Goal: Information Seeking & Learning: Learn about a topic

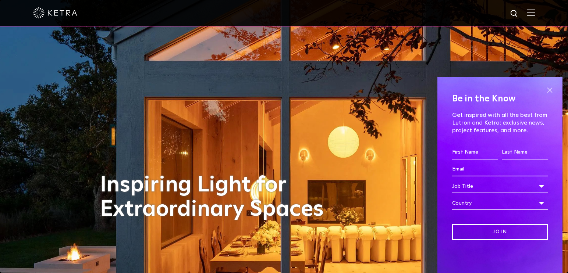
click at [544, 89] on span at bounding box center [549, 90] width 11 height 11
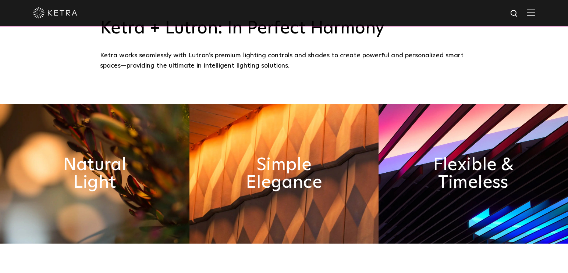
scroll to position [331, 0]
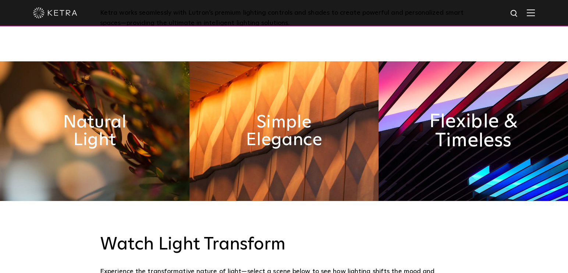
click at [458, 126] on h2 "Flexible & Timeless" at bounding box center [472, 131] width 103 height 39
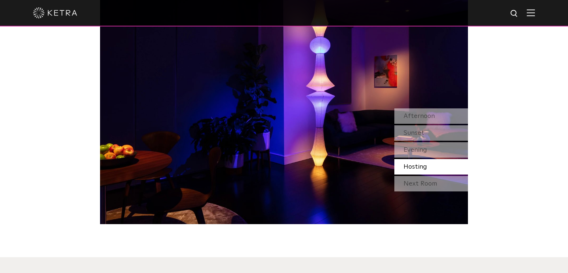
scroll to position [625, 0]
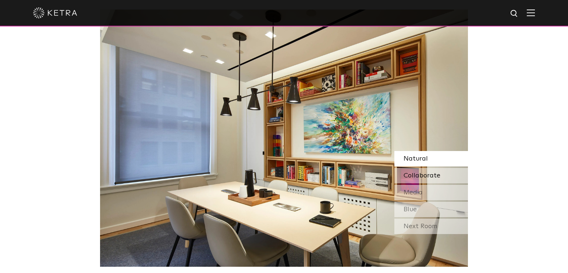
click at [421, 175] on span "Collaborate" at bounding box center [421, 175] width 37 height 7
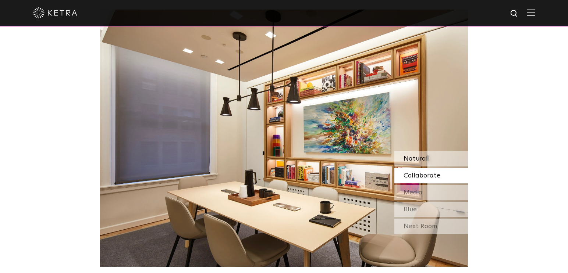
click at [433, 161] on div "Natural" at bounding box center [431, 158] width 74 height 15
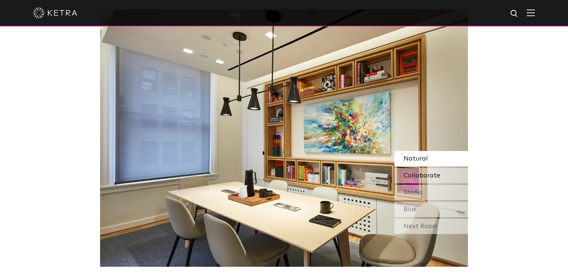
click at [433, 178] on span "Collaborate" at bounding box center [421, 175] width 37 height 7
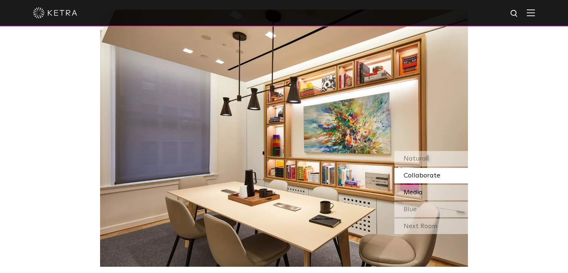
click at [428, 191] on div "Media" at bounding box center [431, 192] width 74 height 15
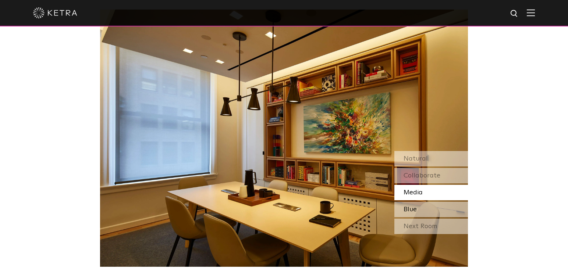
click at [428, 208] on div "Blue" at bounding box center [431, 209] width 74 height 15
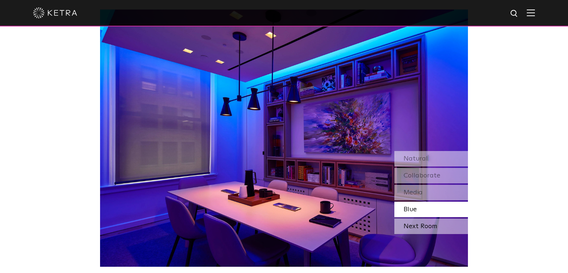
click at [430, 224] on div "Next Room" at bounding box center [431, 226] width 74 height 15
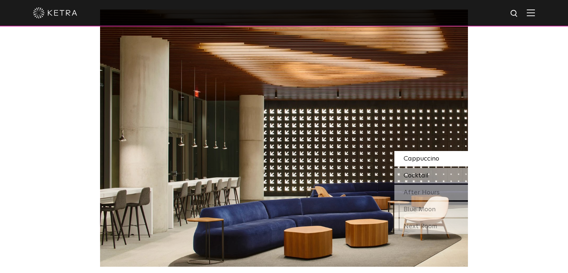
click at [439, 175] on div "Cocktail" at bounding box center [431, 175] width 74 height 15
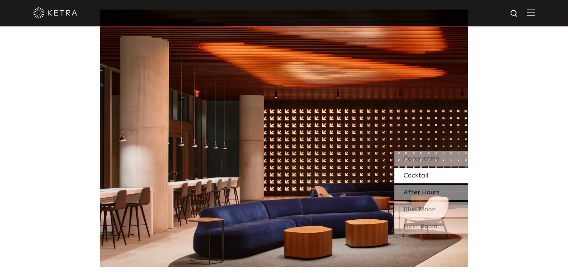
click at [437, 192] on span "After Hours" at bounding box center [421, 192] width 36 height 7
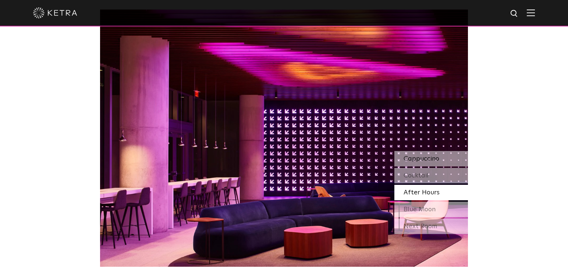
click at [439, 158] on span "Cappuccino" at bounding box center [421, 158] width 36 height 7
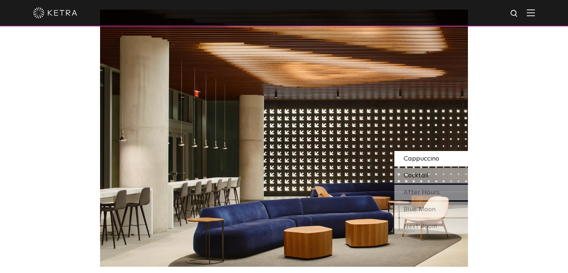
click at [438, 176] on div "Cocktail" at bounding box center [431, 175] width 74 height 15
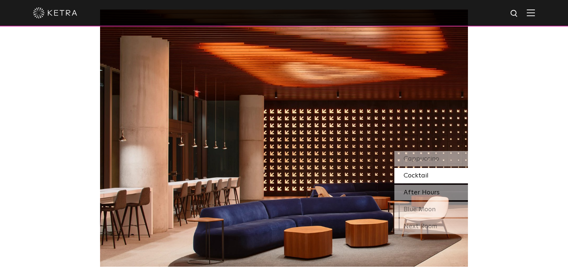
click at [437, 190] on span "After Hours" at bounding box center [421, 192] width 36 height 7
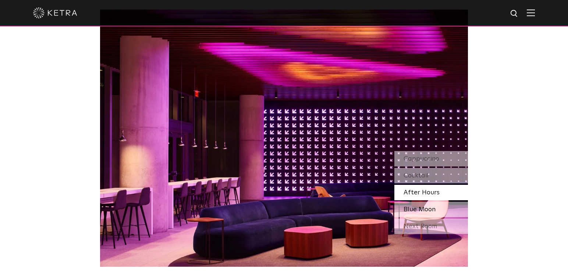
click at [435, 208] on span "Blue Moon" at bounding box center [419, 209] width 32 height 7
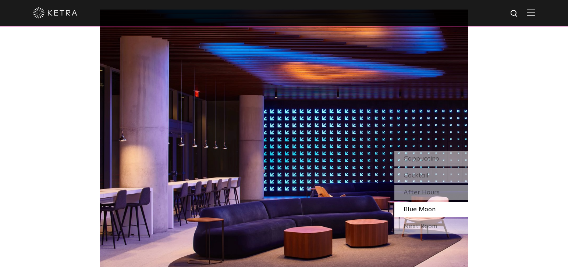
click at [437, 225] on div "Next Room" at bounding box center [431, 226] width 74 height 15
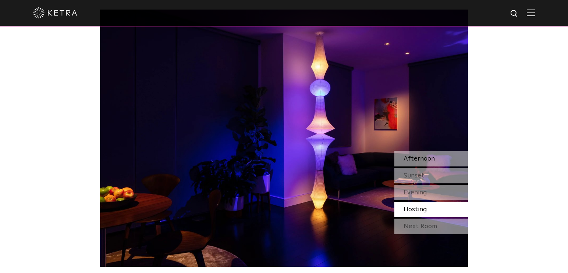
click at [425, 154] on div "Afternoon" at bounding box center [431, 158] width 74 height 15
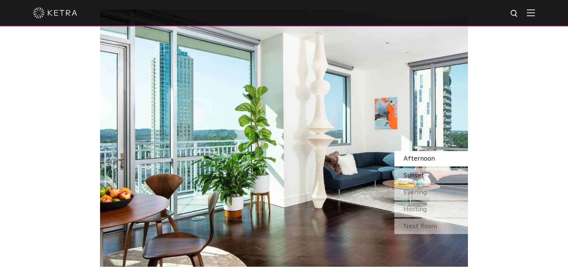
click at [425, 169] on div "Sunset" at bounding box center [431, 175] width 74 height 15
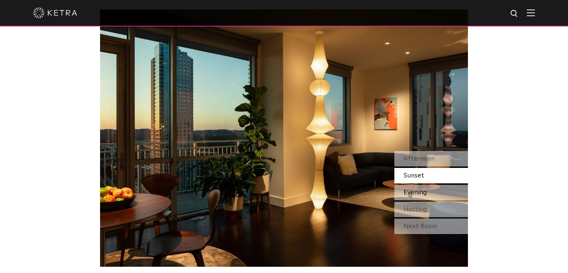
click at [423, 193] on span "Evening" at bounding box center [415, 192] width 24 height 7
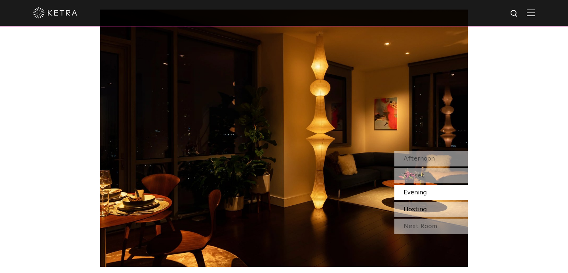
click at [422, 208] on span "Hosting" at bounding box center [415, 209] width 24 height 7
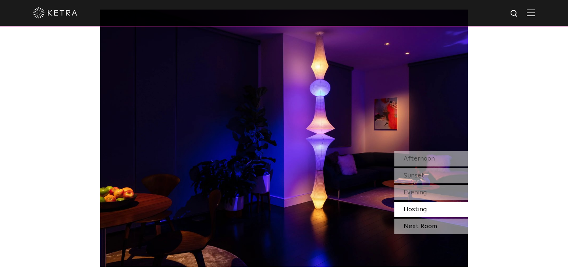
click at [426, 228] on div "Next Room" at bounding box center [431, 226] width 74 height 15
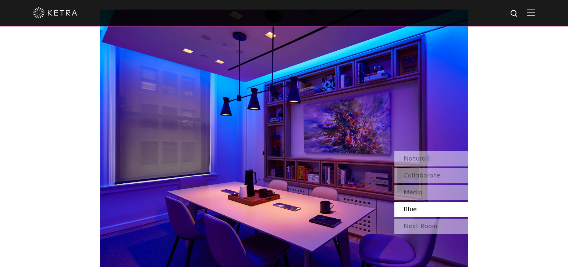
click at [426, 228] on div "Next Room" at bounding box center [431, 226] width 74 height 15
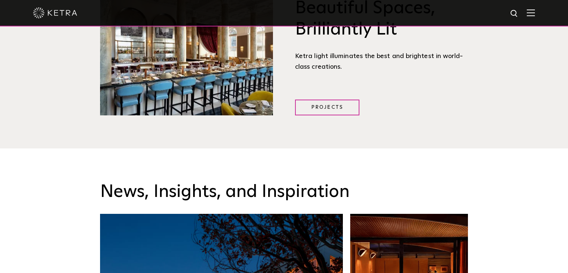
scroll to position [956, 0]
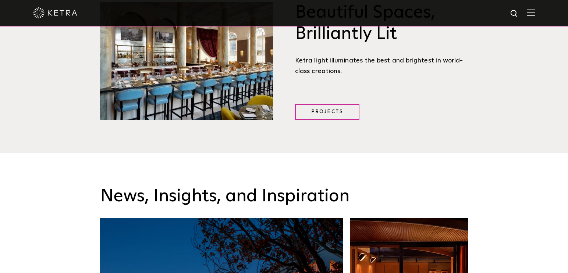
click at [321, 104] on span "Beautiful Spaces, Brilliantly Lit Ketra light illuminates the best and brightes…" at bounding box center [381, 61] width 195 height 118
click at [321, 110] on link "Projects" at bounding box center [327, 112] width 64 height 16
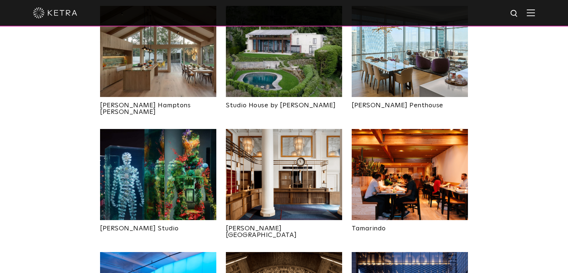
scroll to position [441, 0]
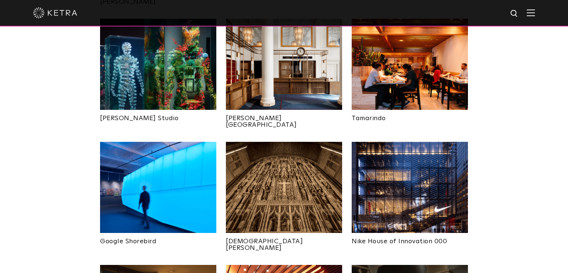
click at [183, 190] on img at bounding box center [158, 187] width 116 height 91
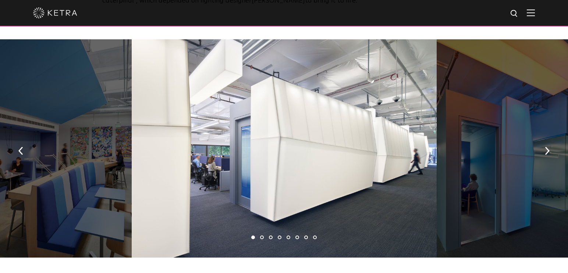
scroll to position [441, 0]
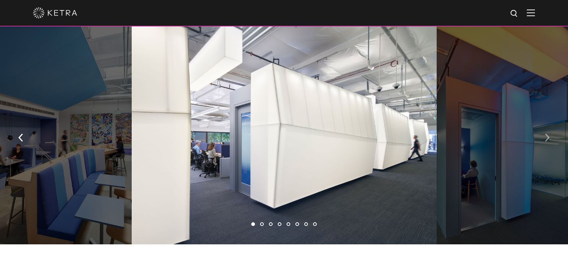
click at [547, 135] on img "button" at bounding box center [546, 137] width 5 height 8
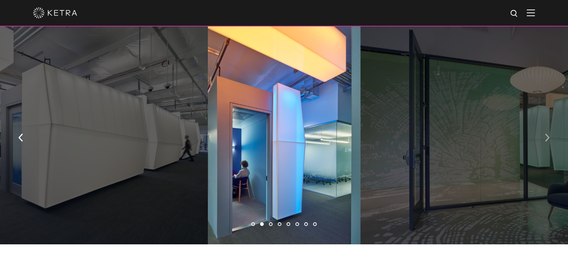
click at [547, 135] on img "button" at bounding box center [546, 137] width 5 height 8
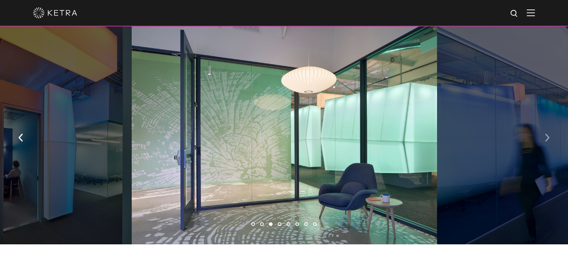
click at [547, 135] on img "button" at bounding box center [546, 137] width 5 height 8
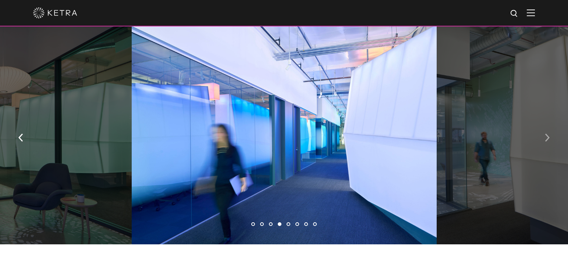
click at [547, 135] on img "button" at bounding box center [546, 137] width 5 height 8
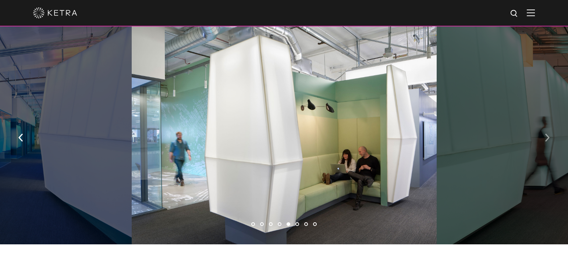
click at [547, 135] on img "button" at bounding box center [546, 137] width 5 height 8
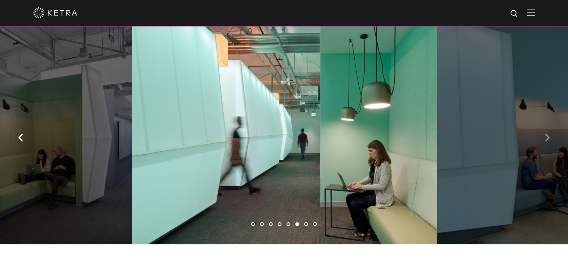
click at [547, 135] on img "button" at bounding box center [546, 137] width 5 height 8
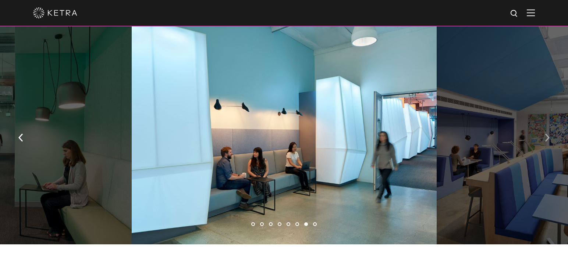
click at [541, 135] on button "button" at bounding box center [547, 136] width 16 height 25
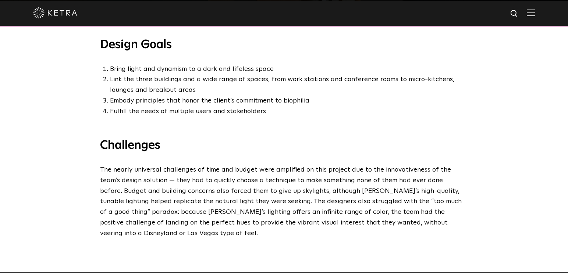
scroll to position [698, 0]
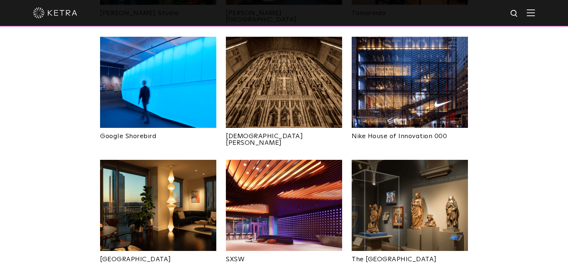
scroll to position [551, 0]
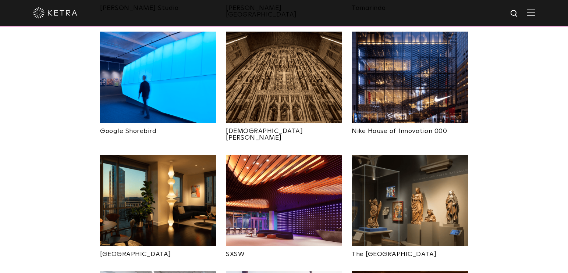
click at [267, 163] on img at bounding box center [284, 200] width 116 height 91
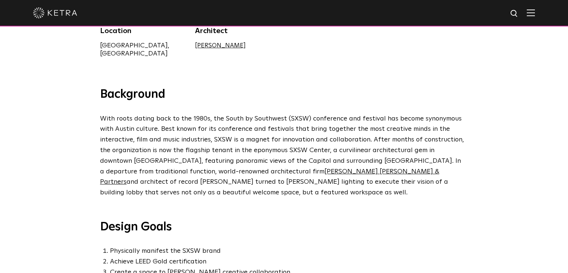
scroll to position [221, 0]
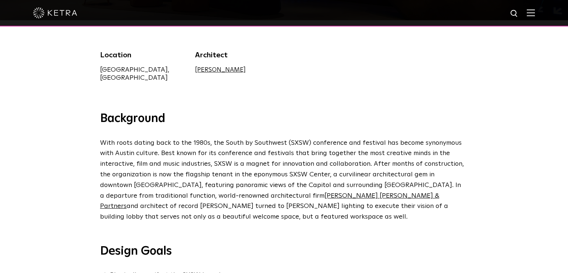
click at [208, 67] on link "Gensler" at bounding box center [220, 70] width 51 height 6
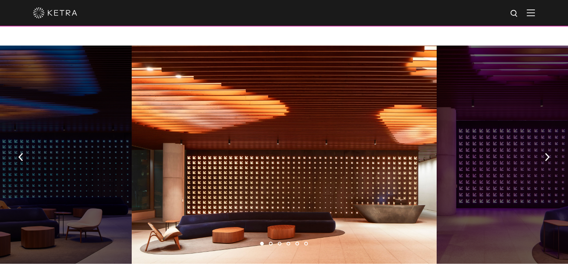
scroll to position [551, 0]
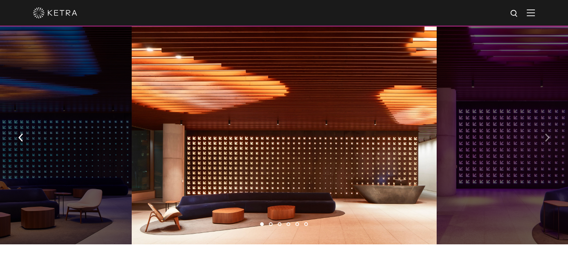
click at [552, 136] on button "button" at bounding box center [547, 136] width 16 height 25
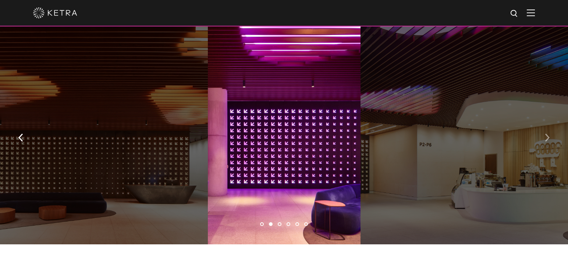
click at [552, 136] on button "button" at bounding box center [547, 136] width 16 height 25
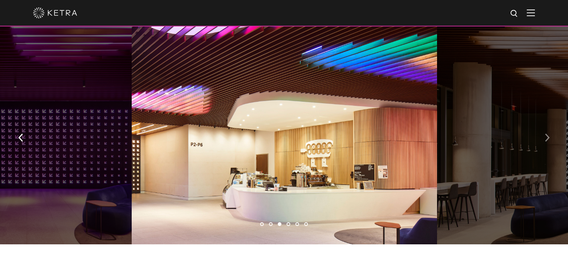
click at [552, 135] on button "button" at bounding box center [547, 136] width 16 height 25
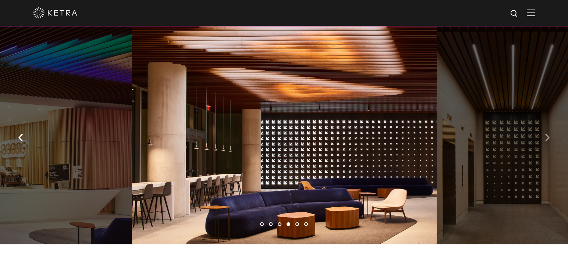
click at [552, 135] on button "button" at bounding box center [547, 136] width 16 height 25
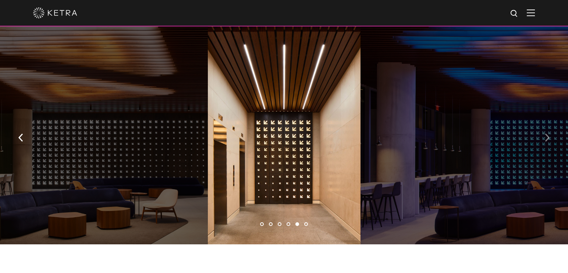
click at [552, 135] on button "button" at bounding box center [547, 136] width 16 height 25
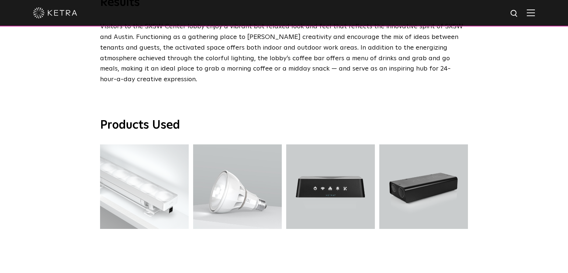
scroll to position [1360, 0]
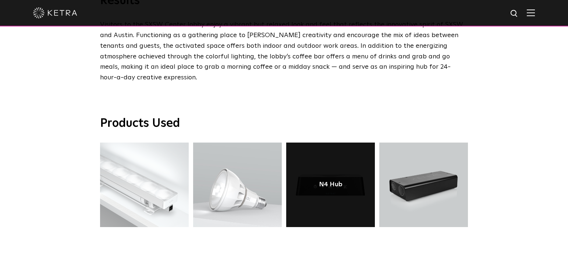
drag, startPoint x: 386, startPoint y: 169, endPoint x: 365, endPoint y: 174, distance: 21.1
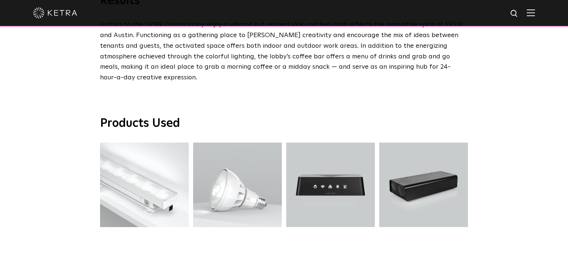
drag, startPoint x: 365, startPoint y: 174, endPoint x: 72, endPoint y: 154, distance: 293.6
click at [69, 154] on div "Products Used G2 Linear G2 Linear S30 Lamp S30 Lamp N4 Hub N4 Hub N3 Satellite …" at bounding box center [284, 174] width 568 height 182
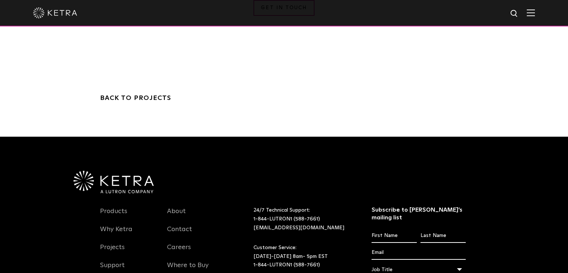
scroll to position [1801, 0]
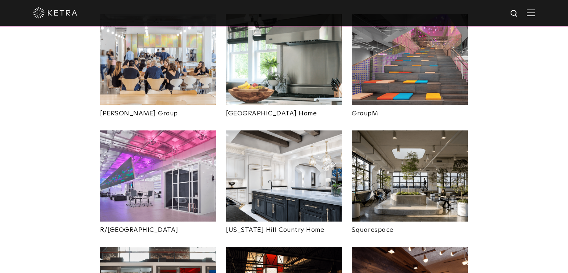
scroll to position [1287, 0]
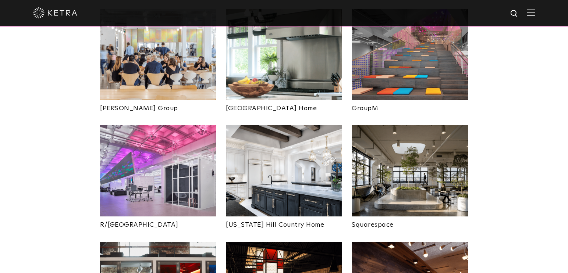
click at [172, 125] on img at bounding box center [158, 170] width 116 height 91
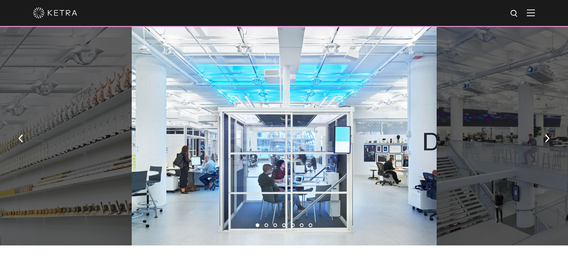
scroll to position [404, 0]
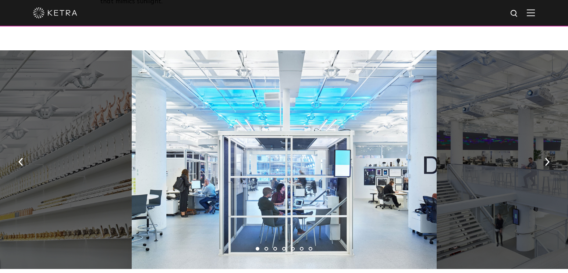
click at [546, 158] on img "button" at bounding box center [546, 162] width 5 height 8
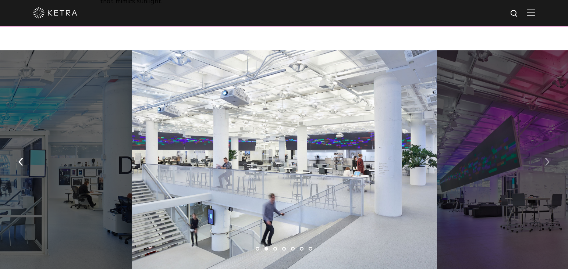
click at [546, 158] on img "button" at bounding box center [546, 162] width 5 height 8
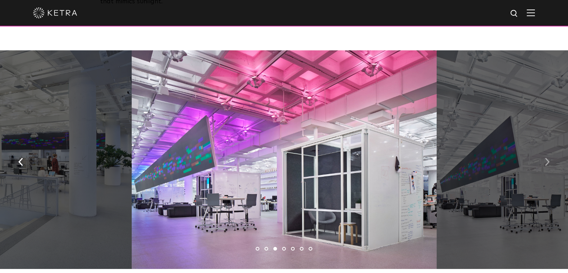
click at [546, 158] on img "button" at bounding box center [546, 162] width 5 height 8
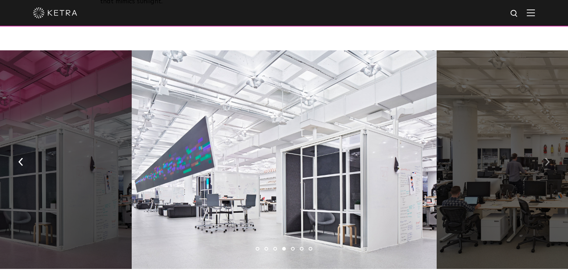
click at [546, 158] on img "button" at bounding box center [546, 162] width 5 height 8
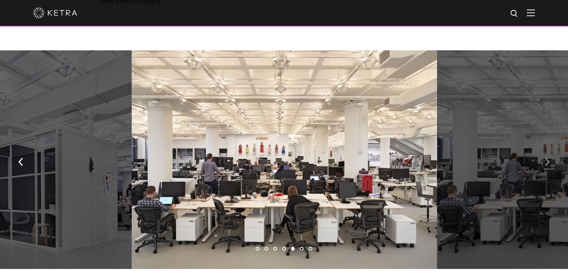
click at [544, 149] on button "button" at bounding box center [547, 161] width 16 height 25
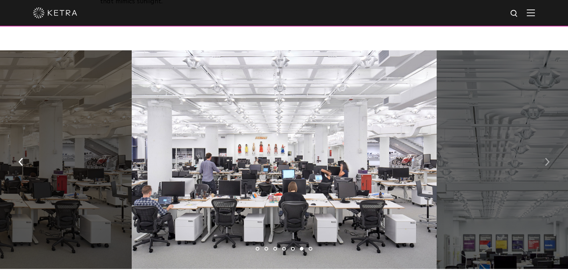
click at [544, 149] on button "button" at bounding box center [547, 161] width 16 height 25
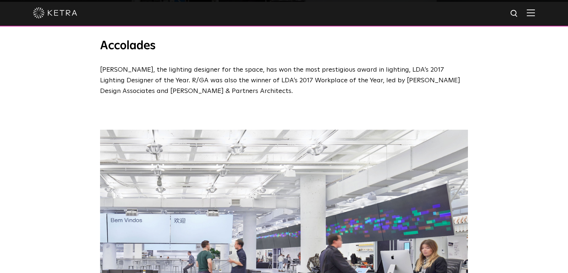
scroll to position [809, 0]
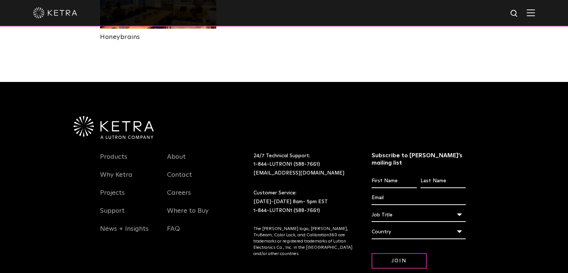
scroll to position [1717, 0]
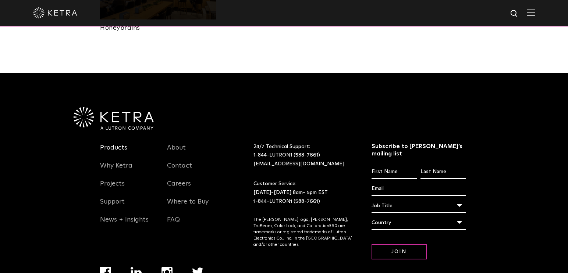
click at [120, 144] on link "Products" at bounding box center [113, 152] width 27 height 17
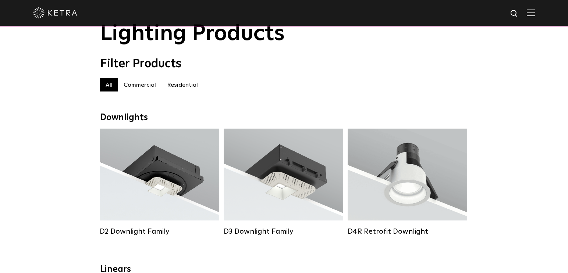
scroll to position [110, 0]
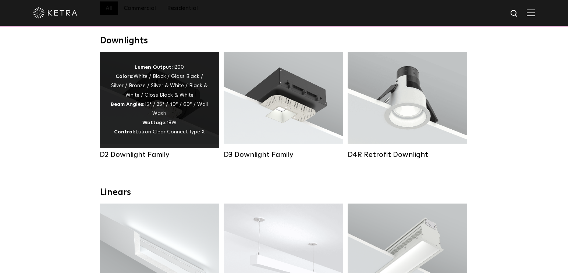
click at [184, 94] on div "Lumen Output: 1200 Colors: White / Black / Gloss Black / Silver / Bronze / Silv…" at bounding box center [159, 100] width 97 height 74
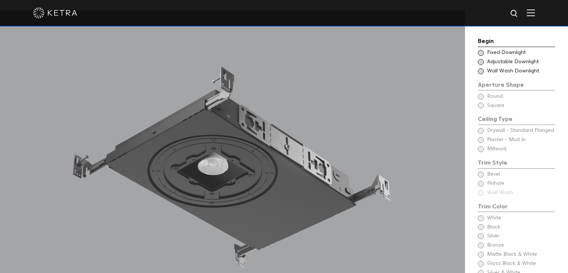
scroll to position [625, 0]
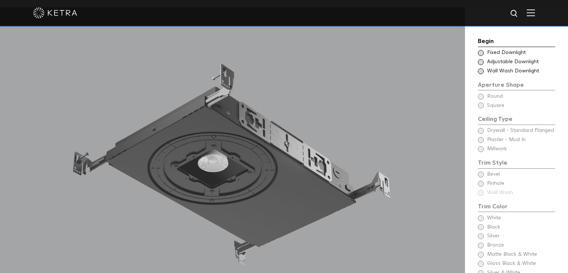
click at [480, 53] on span at bounding box center [480, 53] width 6 height 6
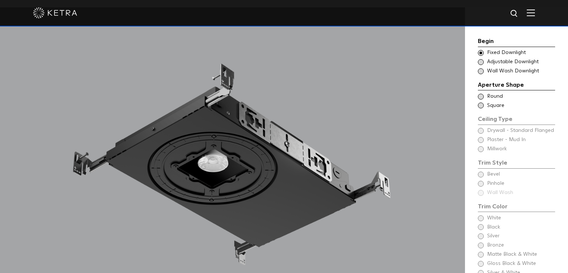
click at [481, 61] on span at bounding box center [480, 62] width 6 height 6
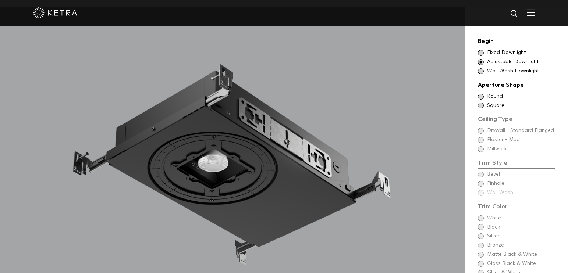
click at [482, 72] on span at bounding box center [480, 71] width 6 height 6
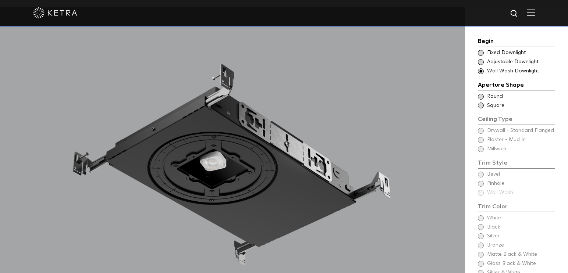
click at [480, 56] on span at bounding box center [480, 53] width 6 height 6
click at [482, 72] on span at bounding box center [480, 71] width 6 height 6
click at [479, 56] on span at bounding box center [480, 53] width 6 height 6
click at [483, 70] on span at bounding box center [480, 71] width 6 height 6
click at [480, 96] on span at bounding box center [480, 97] width 6 height 6
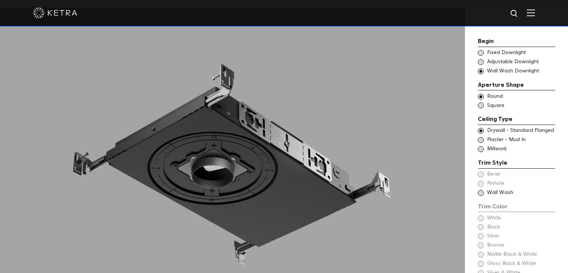
click at [482, 105] on span at bounding box center [480, 106] width 6 height 6
click at [481, 97] on span at bounding box center [480, 97] width 6 height 6
click at [481, 140] on span at bounding box center [480, 140] width 6 height 6
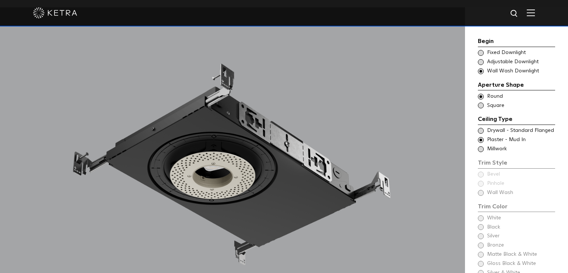
click at [481, 150] on span at bounding box center [480, 149] width 6 height 6
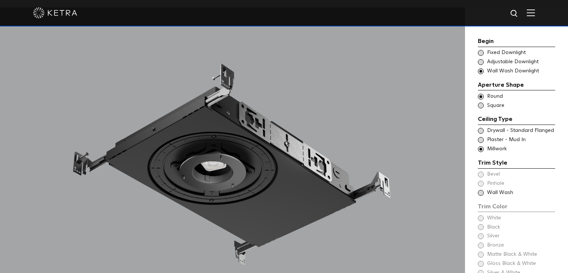
click at [480, 144] on div "Trim Style - Round - Flanged - Wall Wash Square - Flanged,Bevel - Round - Flang…" at bounding box center [515, 140] width 77 height 26
click at [480, 140] on span at bounding box center [480, 140] width 6 height 6
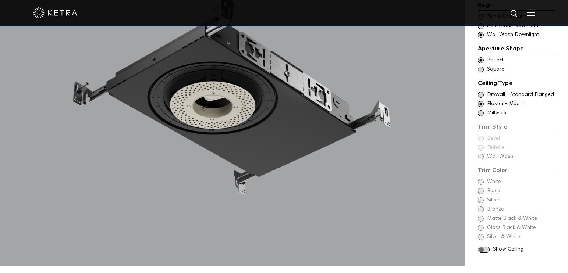
scroll to position [698, 0]
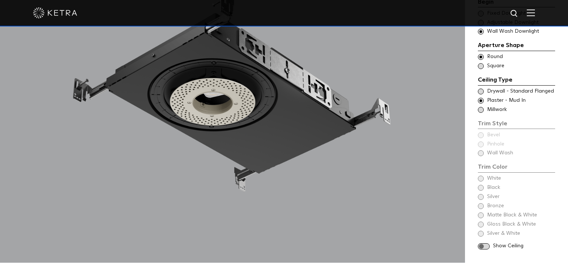
click at [485, 243] on span at bounding box center [483, 246] width 12 height 6
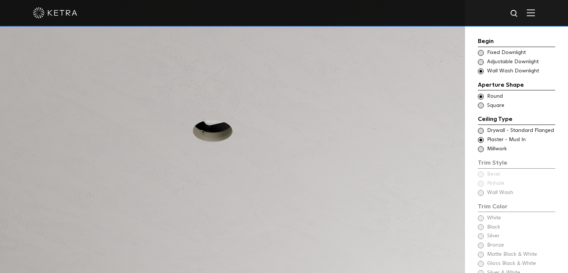
scroll to position [588, 0]
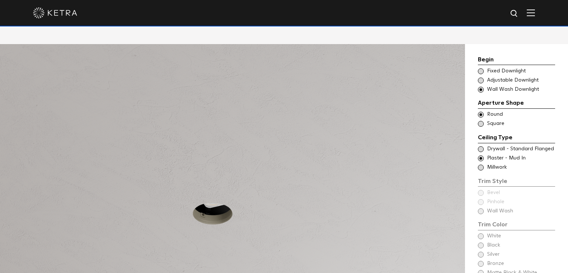
click at [481, 121] on span at bounding box center [480, 124] width 6 height 6
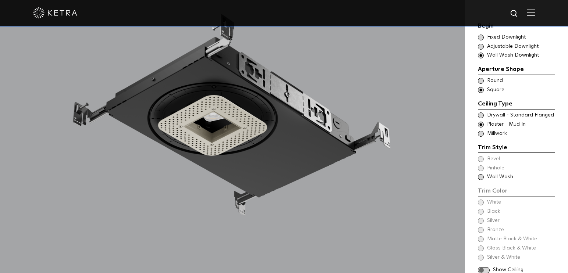
scroll to position [662, 0]
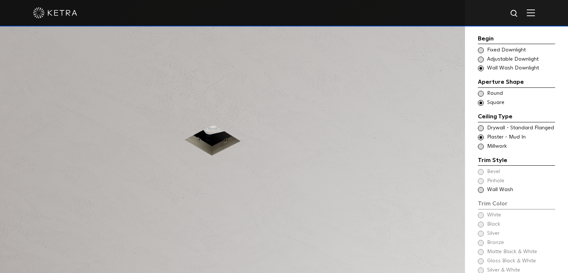
click at [480, 187] on span at bounding box center [480, 190] width 6 height 6
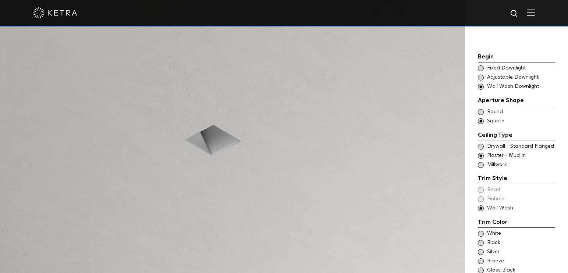
click at [479, 205] on span at bounding box center [480, 208] width 6 height 6
click at [483, 186] on div "Trim Color - Square - Flangeless - Wall Wash Bevel Trim Color - Square - Flange…" at bounding box center [515, 199] width 77 height 26
click at [482, 75] on span at bounding box center [480, 78] width 6 height 6
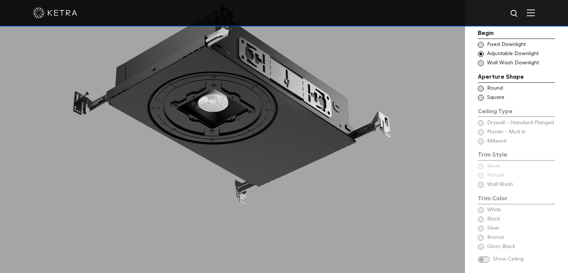
scroll to position [698, 0]
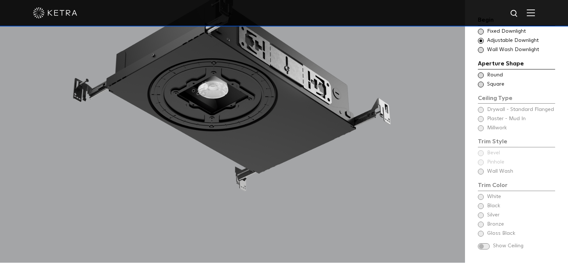
click at [481, 82] on span at bounding box center [480, 85] width 6 height 6
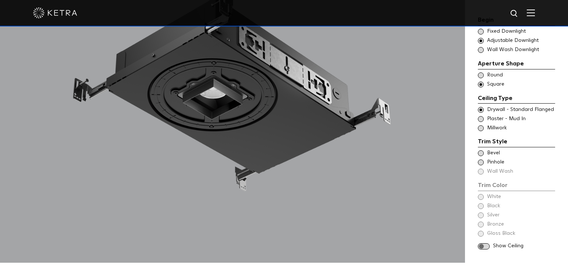
click at [485, 243] on span at bounding box center [483, 246] width 12 height 6
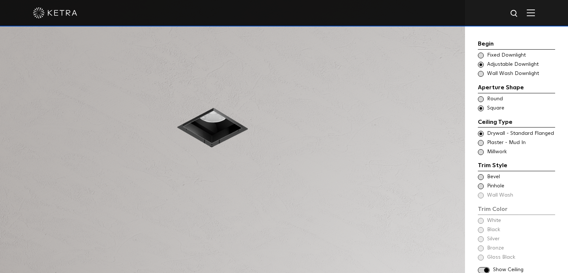
scroll to position [662, 0]
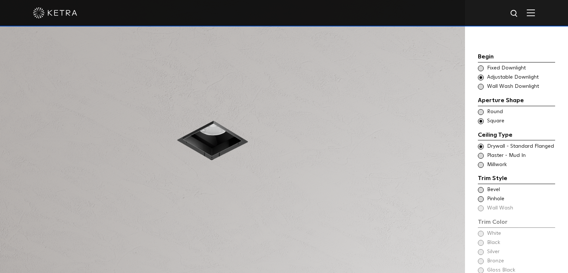
click at [482, 196] on span at bounding box center [480, 199] width 6 height 6
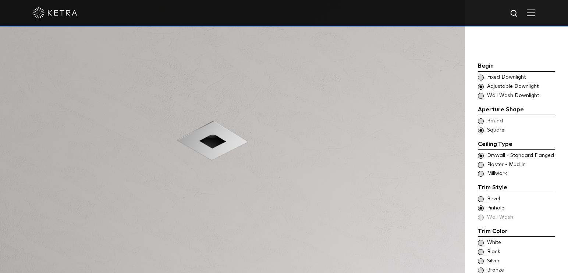
click at [483, 161] on div "Trim Style - Square - Flangeless Round - Mudin,Wall Wash - Square - Flangeless …" at bounding box center [515, 164] width 77 height 7
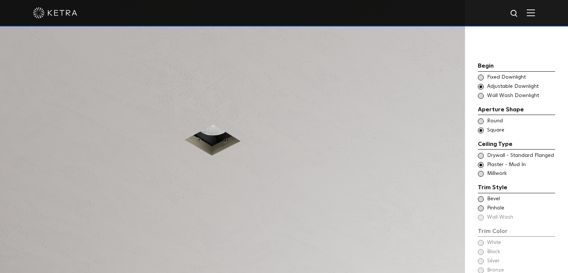
click at [481, 205] on span at bounding box center [480, 208] width 6 height 6
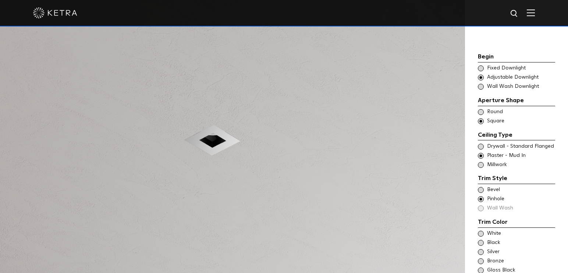
click at [500, 161] on span "Millwork" at bounding box center [520, 164] width 67 height 7
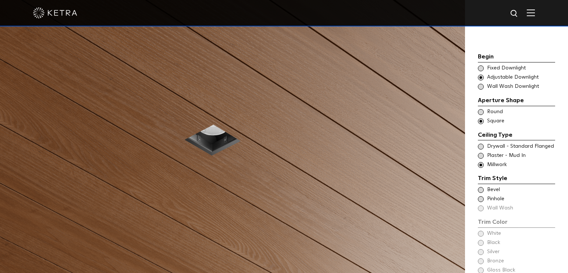
click at [490, 196] on span "Pinhole" at bounding box center [520, 199] width 67 height 7
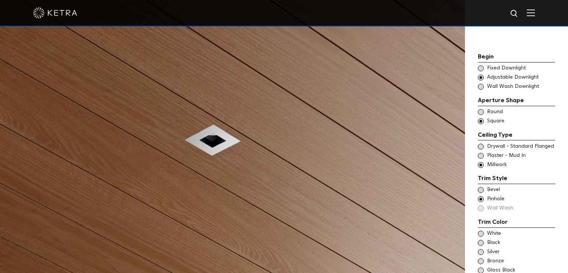
click at [491, 186] on span "Bevel" at bounding box center [520, 189] width 67 height 7
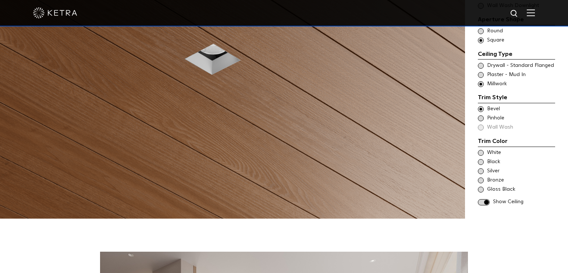
scroll to position [698, 0]
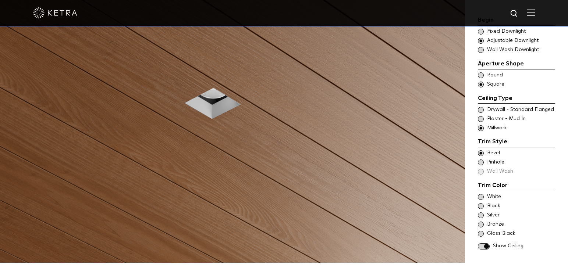
click at [484, 221] on div "Bronze" at bounding box center [515, 224] width 77 height 7
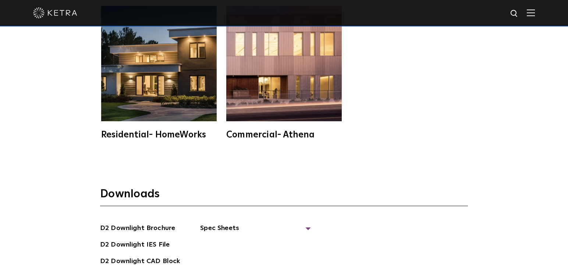
scroll to position [1838, 0]
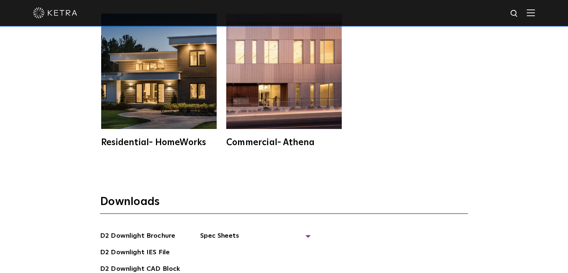
click at [301, 138] on div "Commercial- Athena" at bounding box center [283, 142] width 115 height 9
click at [156, 138] on div "Residential- HomeWorks" at bounding box center [158, 142] width 115 height 9
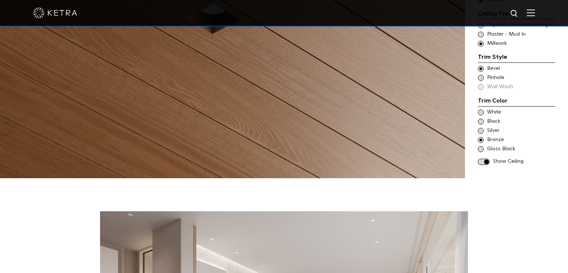
scroll to position [772, 0]
